Goal: Check status: Check status

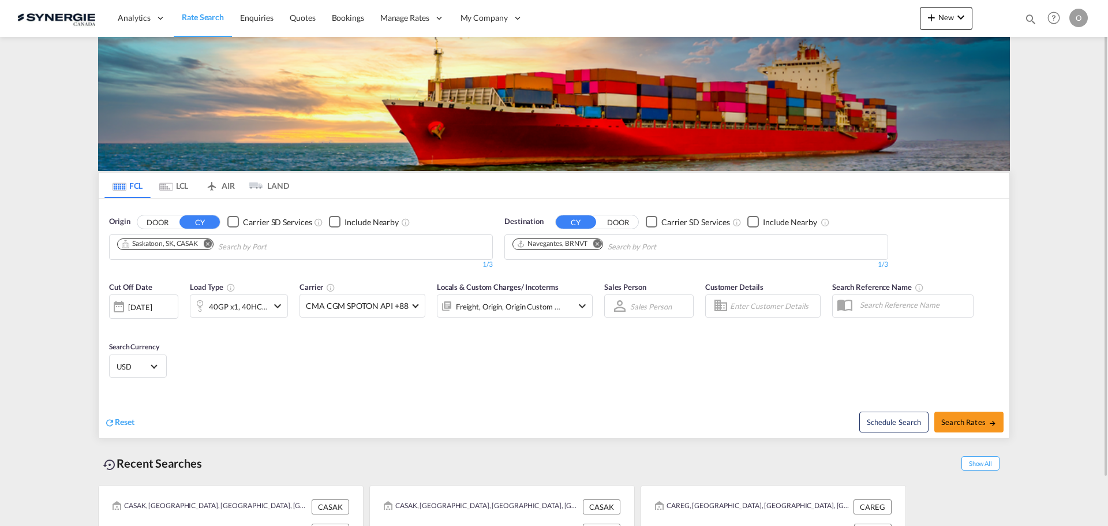
click at [1033, 18] on md-icon "icon-magnify" at bounding box center [1030, 19] width 13 height 13
click at [958, 21] on input at bounding box center [944, 19] width 144 height 20
paste input "SYC000014257"
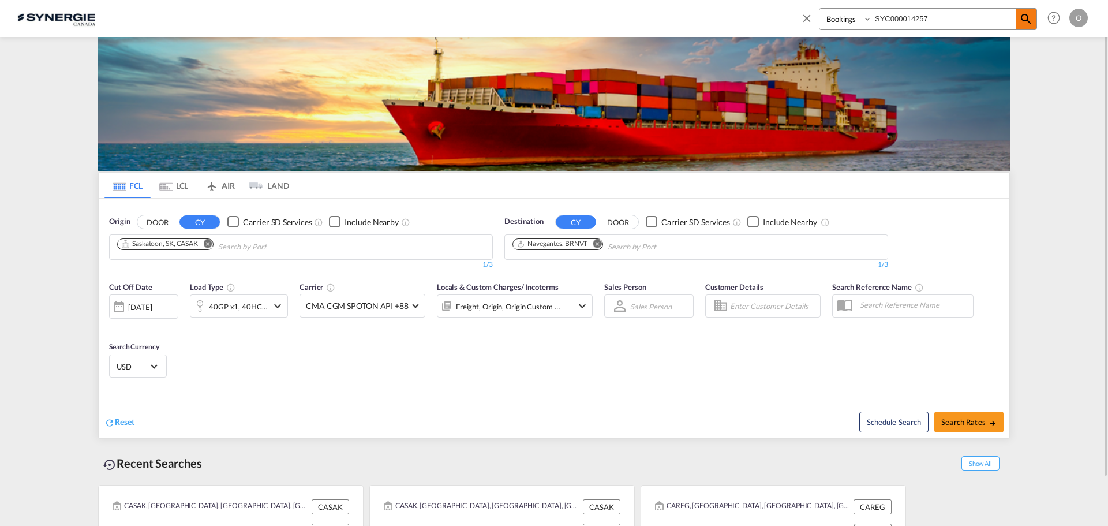
type input "SYC000014257"
click at [1033, 27] on span at bounding box center [1026, 19] width 21 height 21
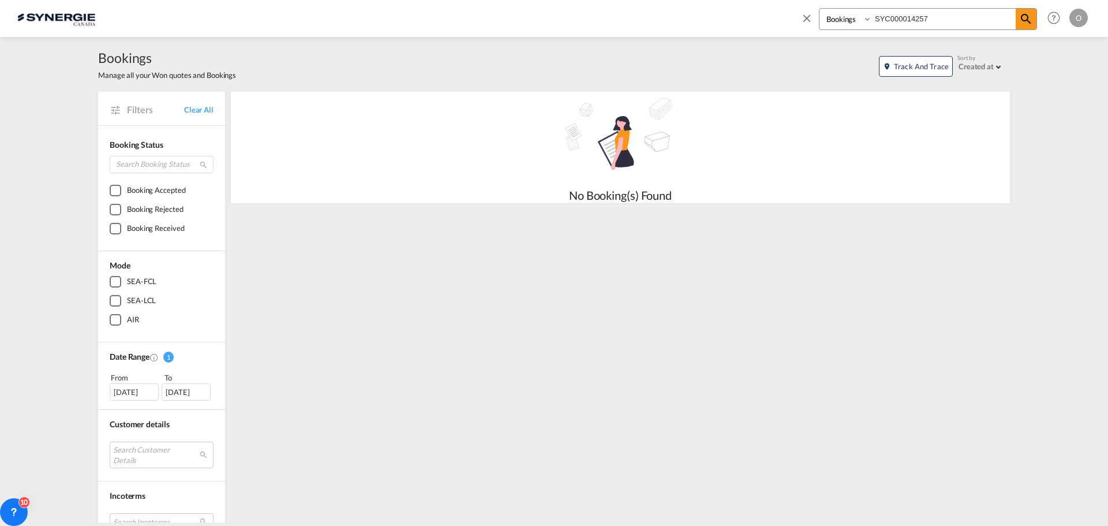
click at [857, 20] on select "Bookings Quotes Enquiries" at bounding box center [846, 19] width 55 height 21
click at [819, 9] on select "Bookings Quotes Enquiries" at bounding box center [846, 19] width 55 height 21
click at [849, 24] on select "Bookings Quotes Enquiries" at bounding box center [846, 19] width 55 height 21
select select "Quotes"
click at [819, 9] on select "Bookings Quotes Enquiries" at bounding box center [846, 19] width 55 height 21
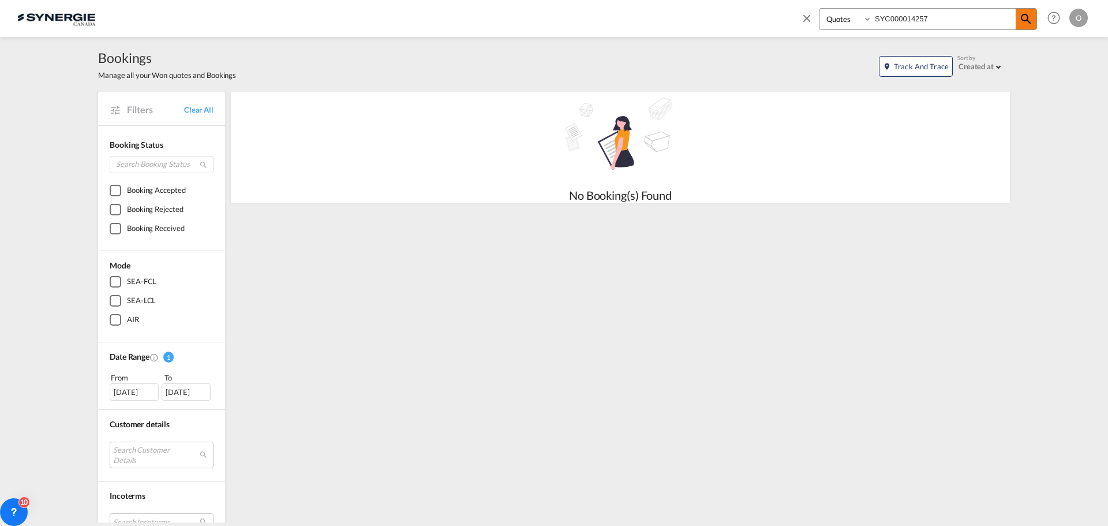
click at [1029, 25] on md-icon "icon-magnify" at bounding box center [1026, 19] width 14 height 14
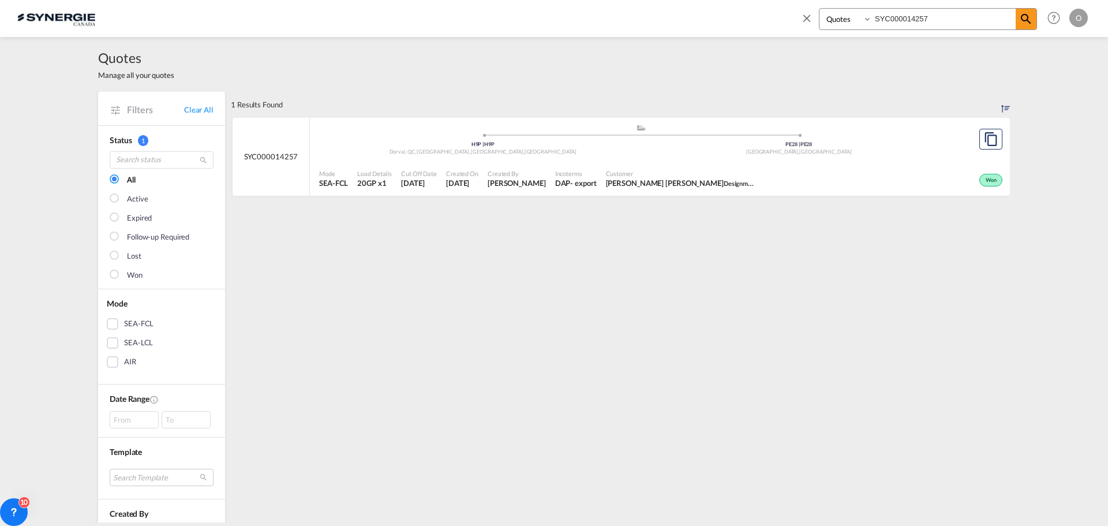
click at [776, 184] on div "Won" at bounding box center [883, 178] width 245 height 29
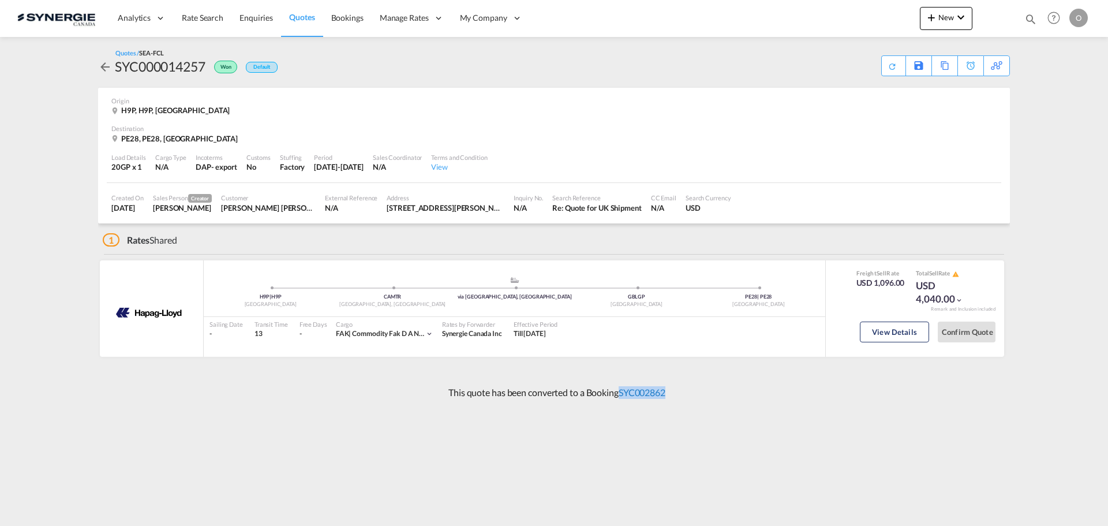
drag, startPoint x: 681, startPoint y: 391, endPoint x: 620, endPoint y: 398, distance: 61.0
click at [620, 398] on div "This quote has been converted to a Booking SYC002862" at bounding box center [554, 392] width 912 height 31
copy link "SYC002862"
click at [658, 388] on link "SYC002862" at bounding box center [642, 392] width 47 height 11
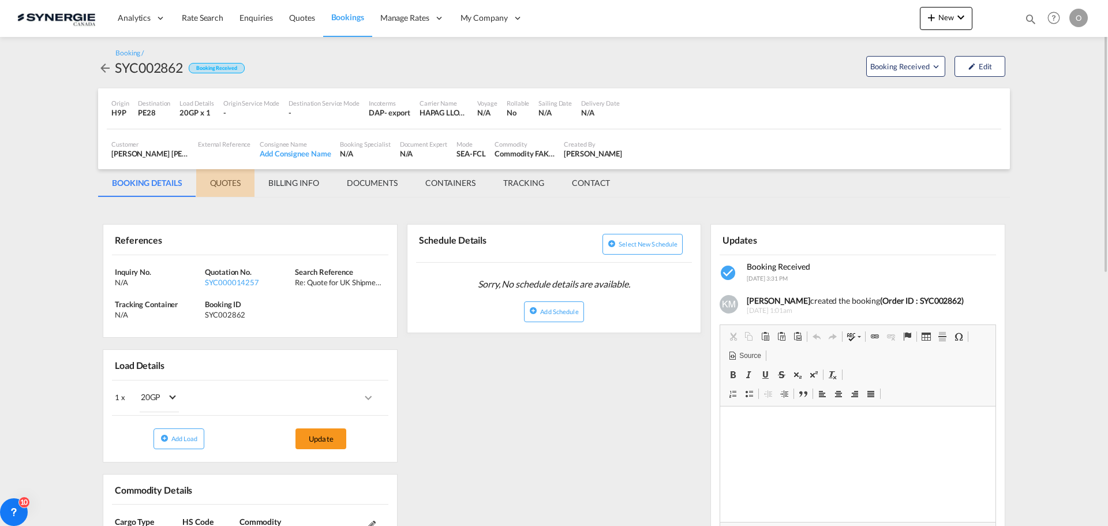
click at [231, 179] on md-tab-item "QUOTES" at bounding box center [225, 183] width 58 height 28
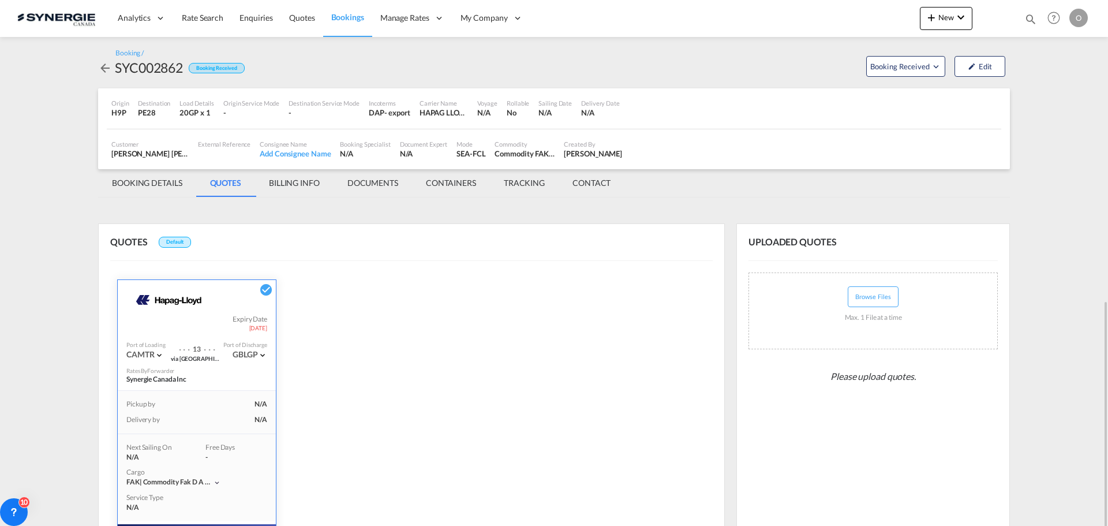
scroll to position [189, 0]
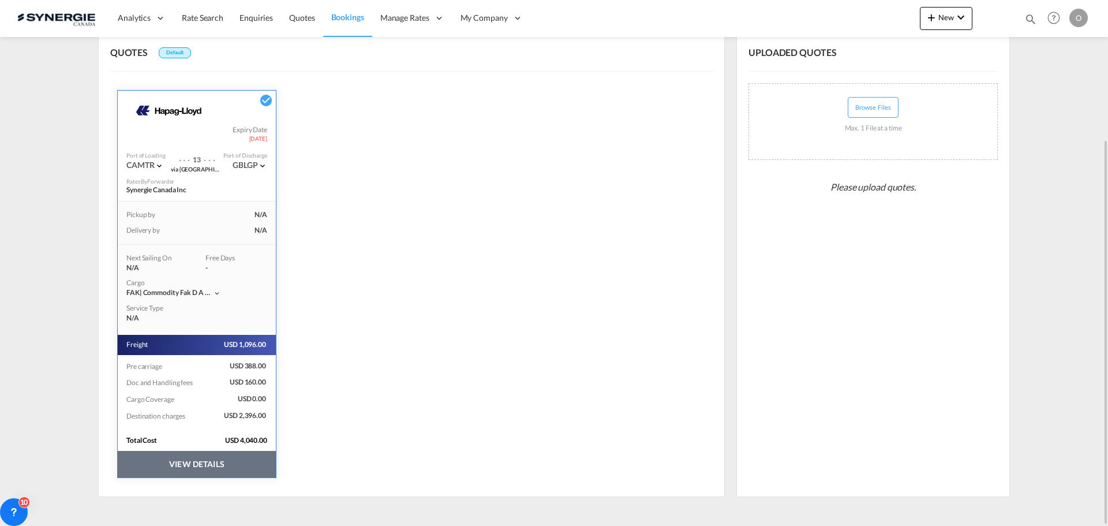
click at [234, 462] on button "VIEW DETAILS" at bounding box center [197, 464] width 158 height 27
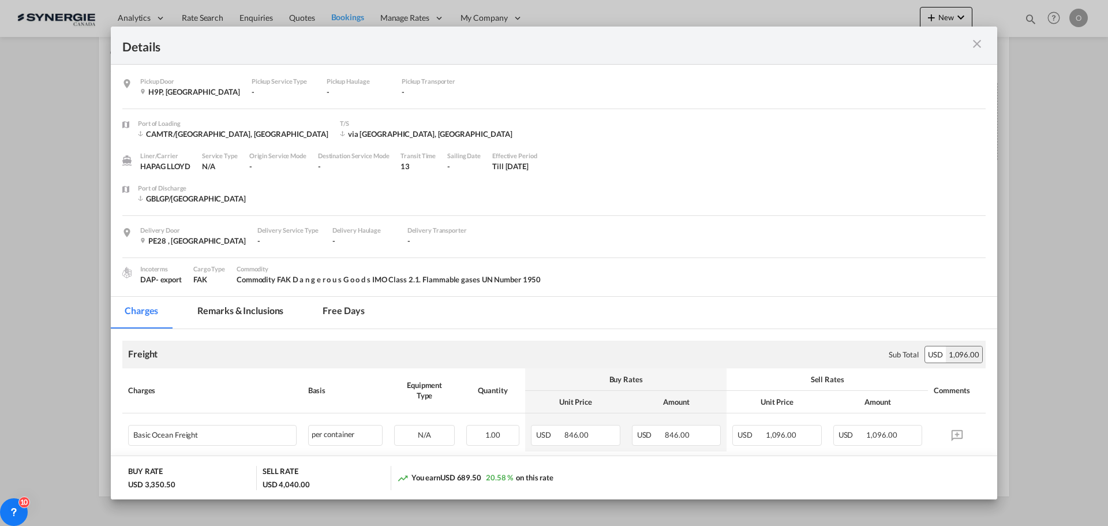
click at [215, 304] on md-tab-item "Remarks & Inclusions" at bounding box center [241, 313] width 114 height 32
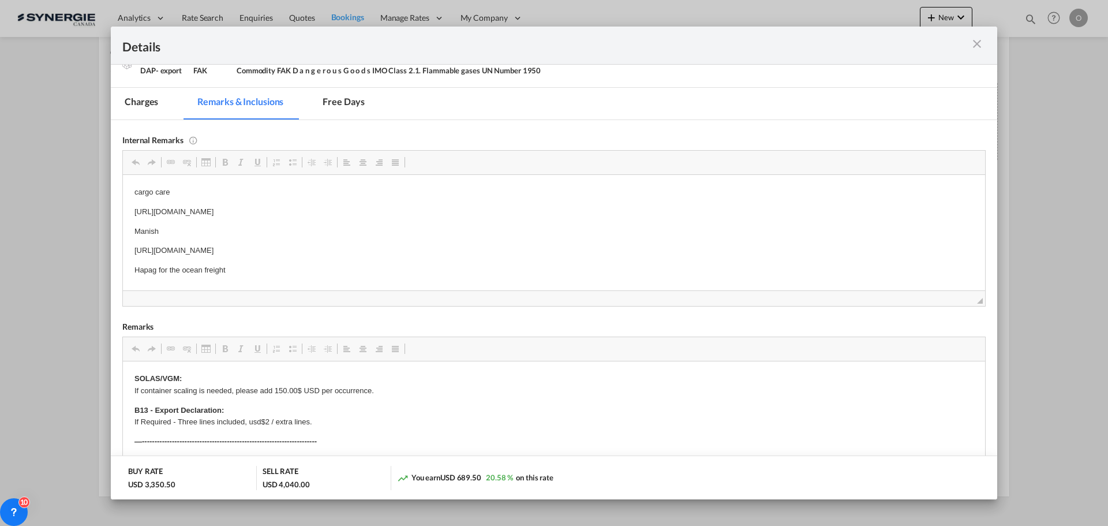
scroll to position [231, 0]
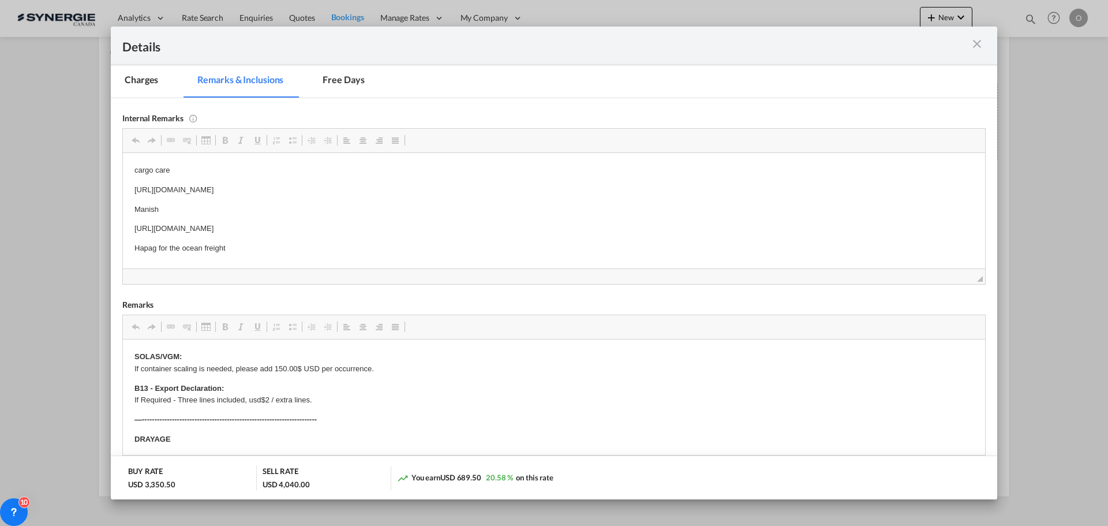
drag, startPoint x: 133, startPoint y: 229, endPoint x: 454, endPoint y: 225, distance: 321.4
click at [454, 225] on html "cargo care [URL][DOMAIN_NAME] Manish [URL][DOMAIN_NAME] Hapag for the ocean fre…" at bounding box center [554, 208] width 862 height 113
copy p "[URL][DOMAIN_NAME]"
